Goal: Complete application form

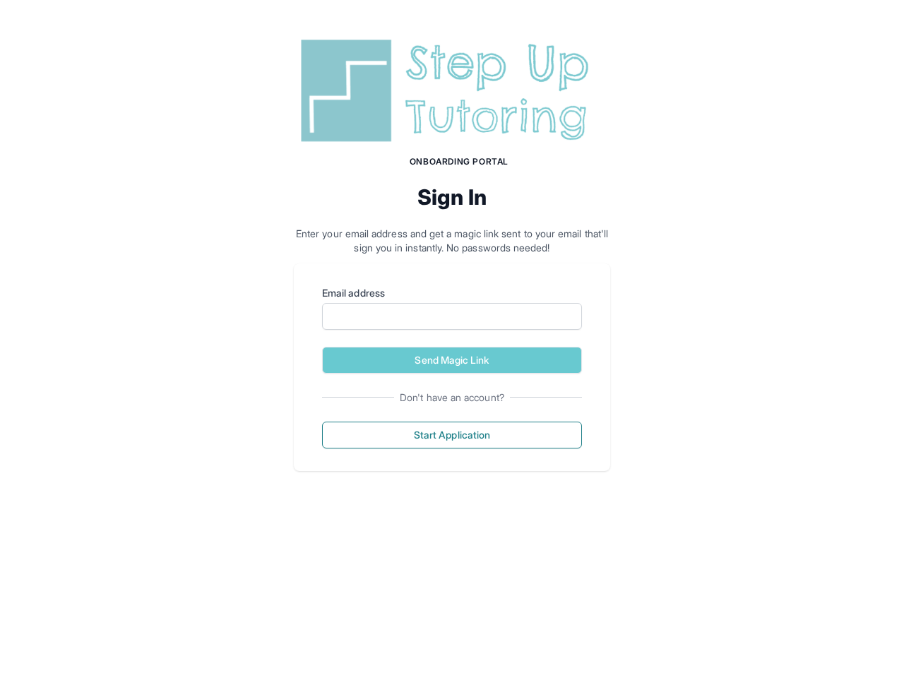
click at [452, 252] on p "Enter your email address and get a magic link sent to your email that'll sign y…" at bounding box center [452, 241] width 316 height 28
